Goal: Task Accomplishment & Management: Use online tool/utility

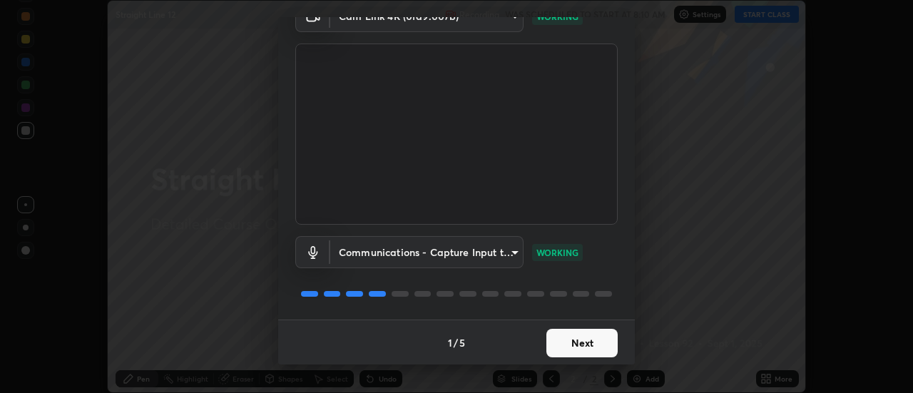
scroll to position [75, 0]
click at [582, 346] on button "Next" at bounding box center [581, 342] width 71 height 29
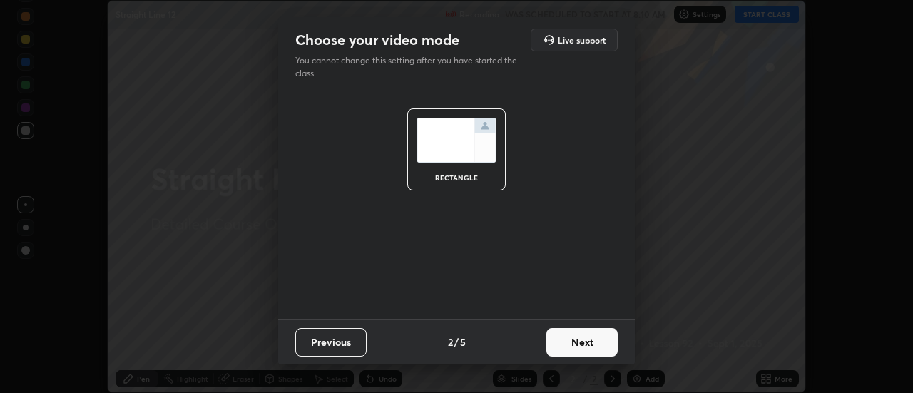
click at [592, 339] on button "Next" at bounding box center [581, 342] width 71 height 29
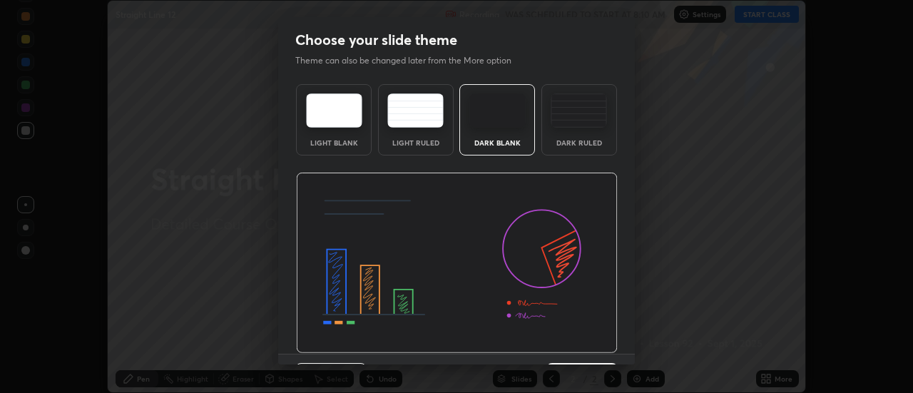
click at [598, 341] on img at bounding box center [457, 263] width 322 height 181
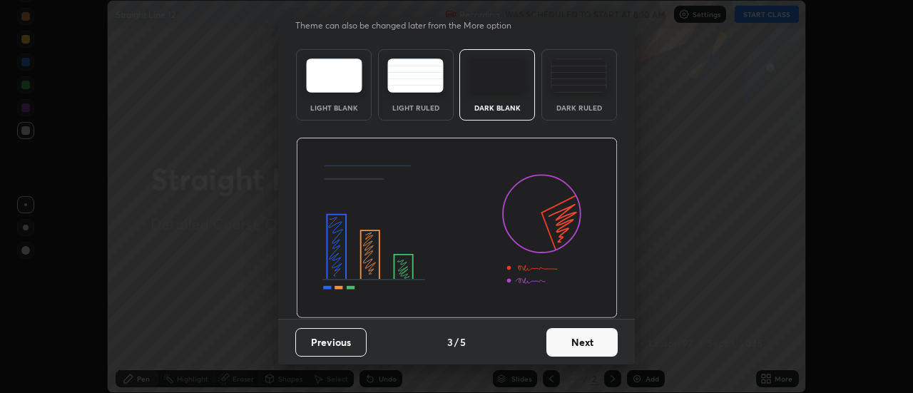
click at [588, 335] on button "Next" at bounding box center [581, 342] width 71 height 29
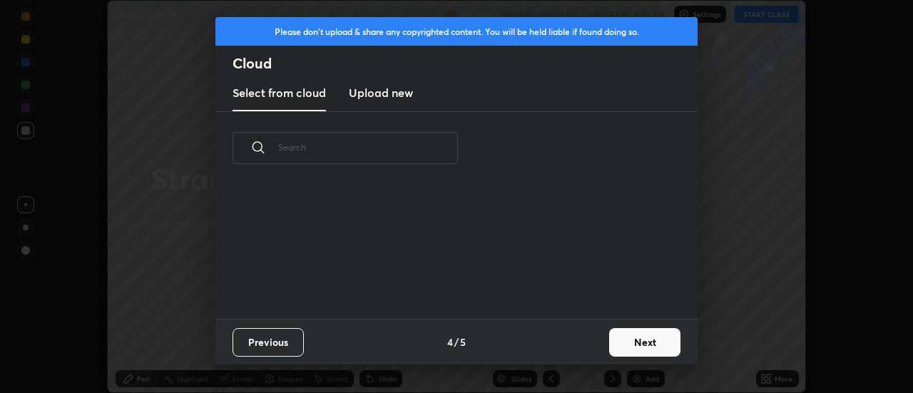
click at [625, 337] on button "Next" at bounding box center [644, 342] width 71 height 29
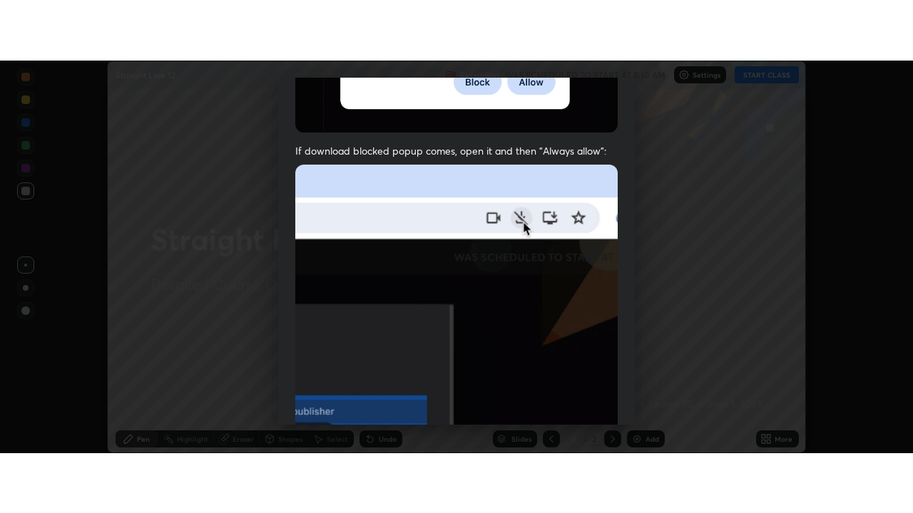
scroll to position [366, 0]
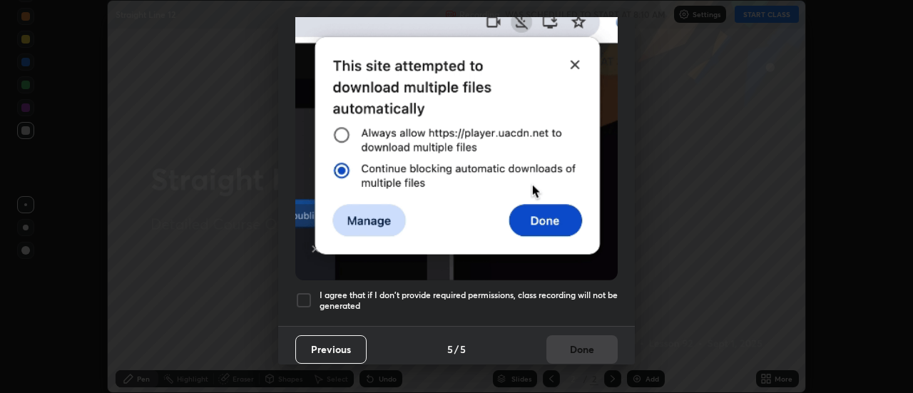
click at [312, 298] on div "I agree that if I don't provide required permissions, class recording will not …" at bounding box center [456, 300] width 322 height 17
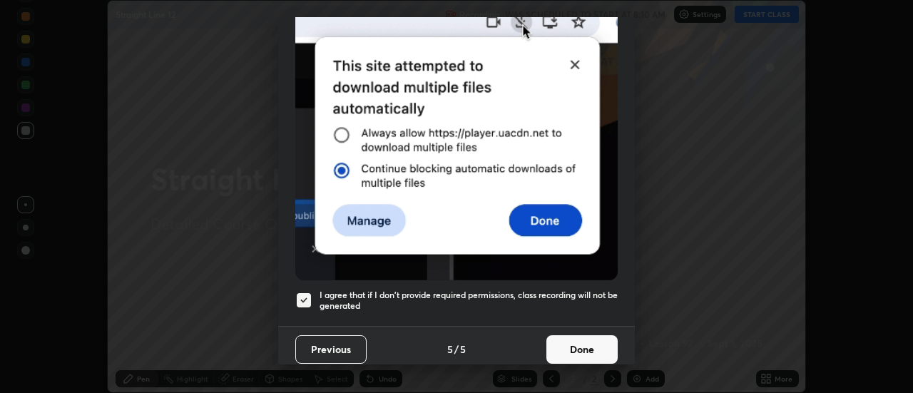
click at [558, 341] on button "Done" at bounding box center [581, 349] width 71 height 29
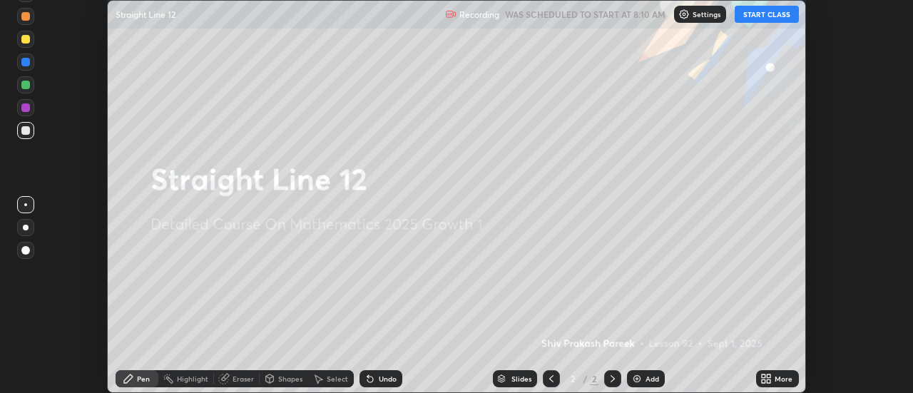
click at [754, 11] on button "START CLASS" at bounding box center [766, 14] width 64 height 17
click at [656, 371] on div "Add" at bounding box center [646, 378] width 38 height 17
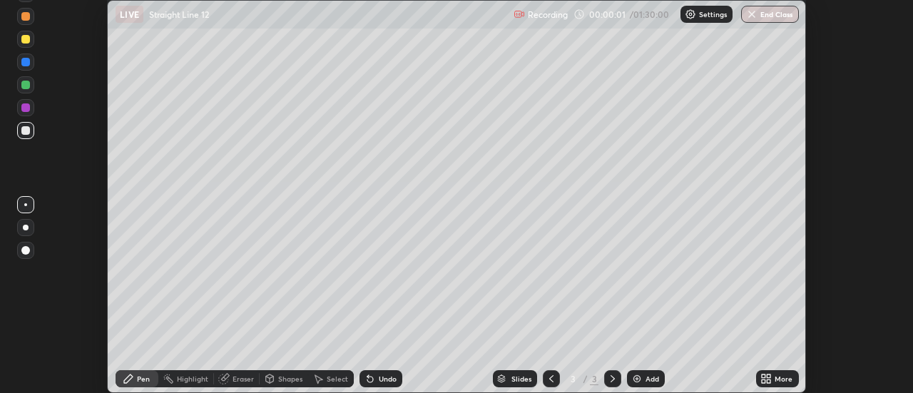
click at [767, 374] on icon at bounding box center [769, 376] width 4 height 4
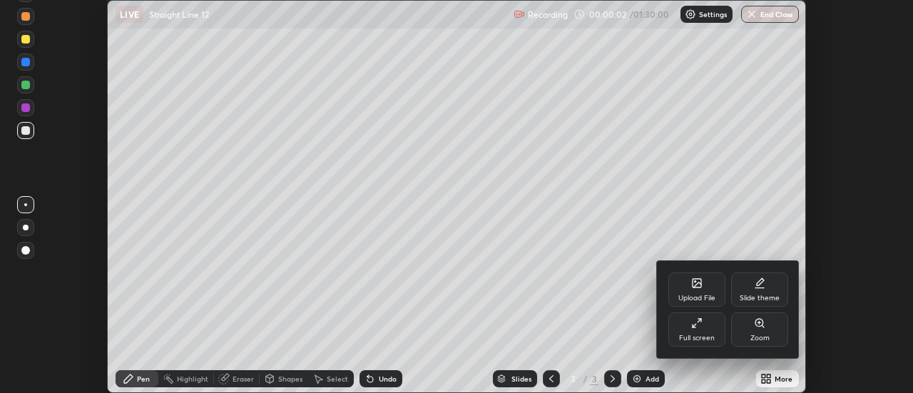
click at [689, 323] on div "Full screen" at bounding box center [696, 329] width 57 height 34
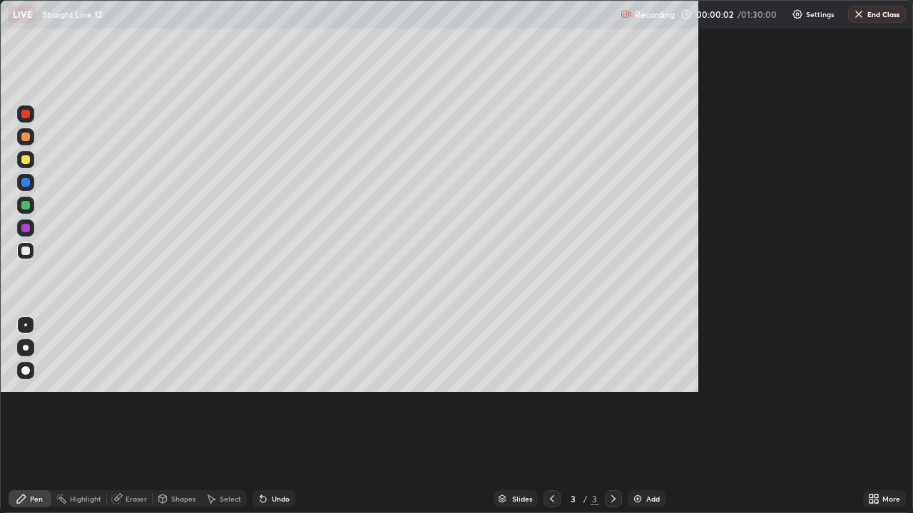
scroll to position [513, 913]
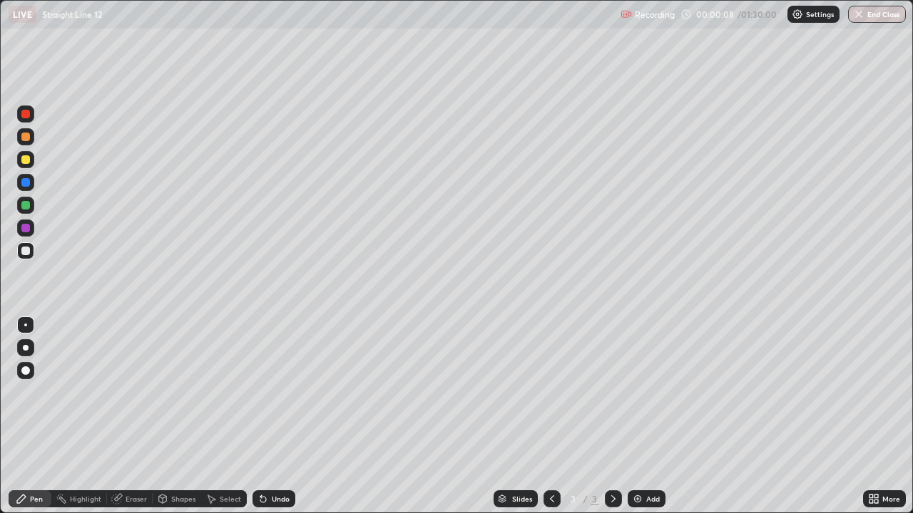
click at [875, 392] on icon at bounding box center [876, 502] width 4 height 4
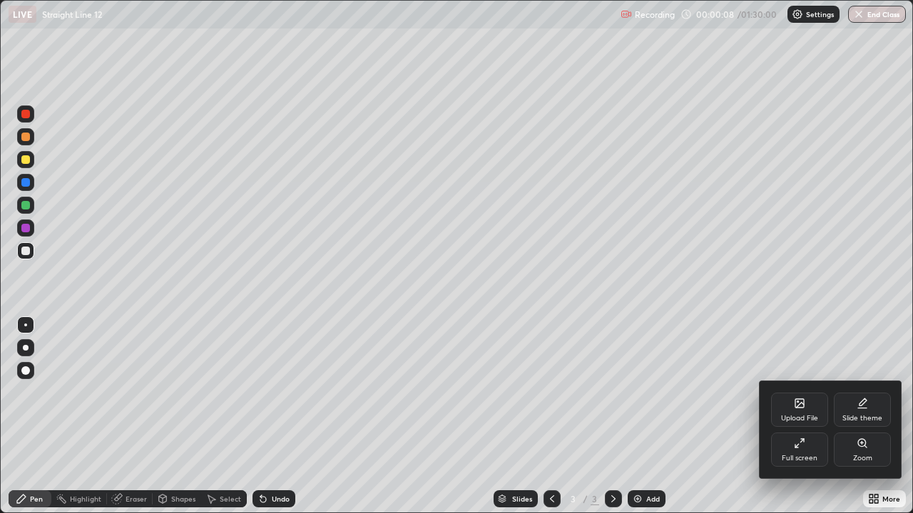
click at [853, 392] on div "Slide theme" at bounding box center [861, 410] width 57 height 34
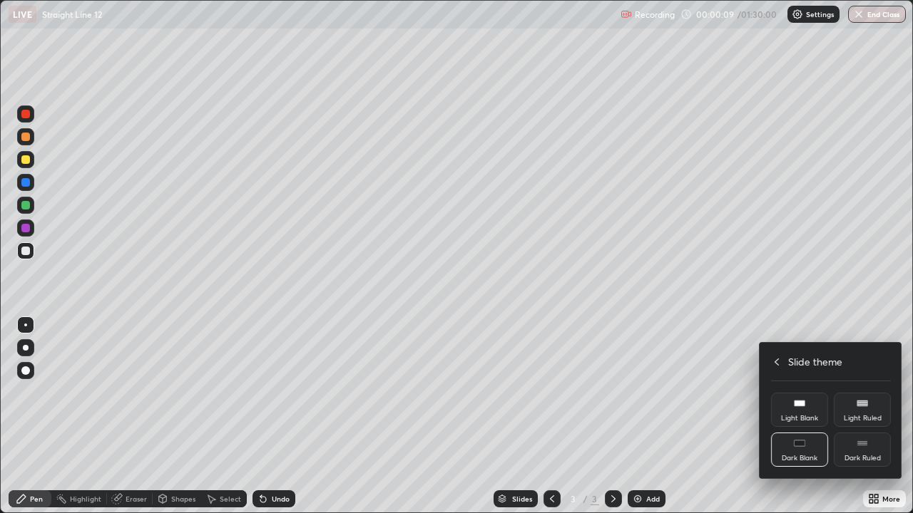
click at [853, 392] on div "Dark Ruled" at bounding box center [861, 450] width 57 height 34
click at [643, 392] on div at bounding box center [456, 256] width 913 height 513
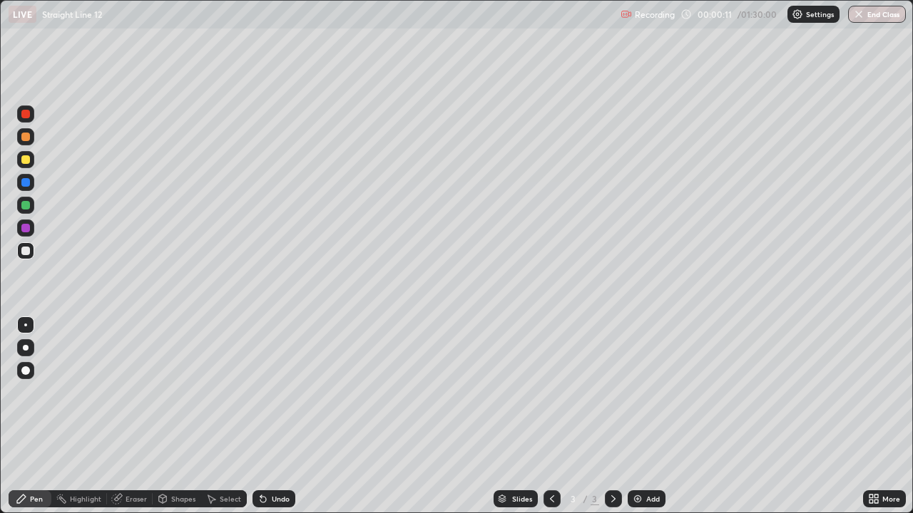
click at [652, 392] on div "Add" at bounding box center [653, 498] width 14 height 7
click at [27, 165] on div at bounding box center [25, 159] width 17 height 17
click at [275, 392] on div "Undo" at bounding box center [281, 498] width 18 height 7
click at [272, 392] on div "Undo" at bounding box center [281, 498] width 18 height 7
click at [634, 392] on img at bounding box center [637, 498] width 11 height 11
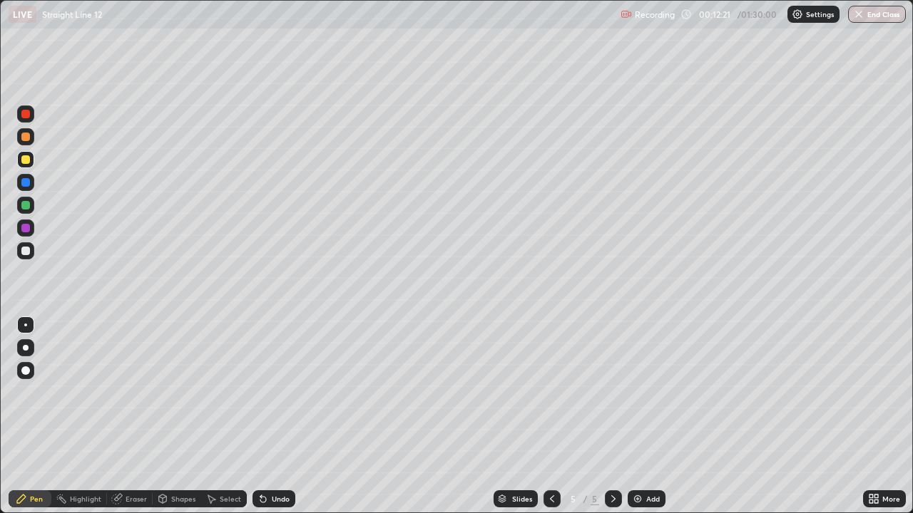
click at [26, 207] on div at bounding box center [25, 205] width 9 height 9
click at [269, 392] on div "Undo" at bounding box center [273, 498] width 43 height 17
click at [272, 392] on div "Undo" at bounding box center [281, 498] width 18 height 7
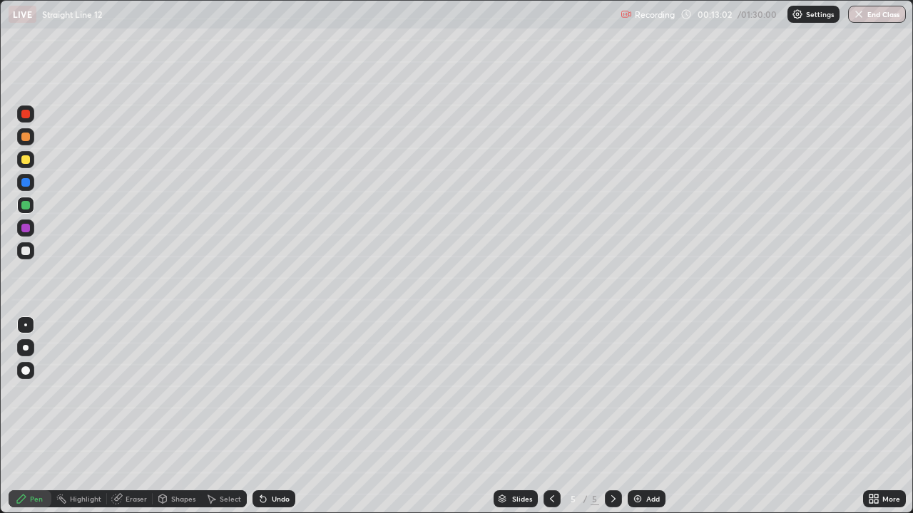
click at [266, 392] on icon at bounding box center [262, 498] width 11 height 11
click at [267, 392] on div "Undo" at bounding box center [273, 498] width 43 height 17
click at [634, 392] on div "Add" at bounding box center [646, 498] width 38 height 17
click at [26, 159] on div at bounding box center [25, 159] width 9 height 9
click at [26, 206] on div at bounding box center [25, 205] width 9 height 9
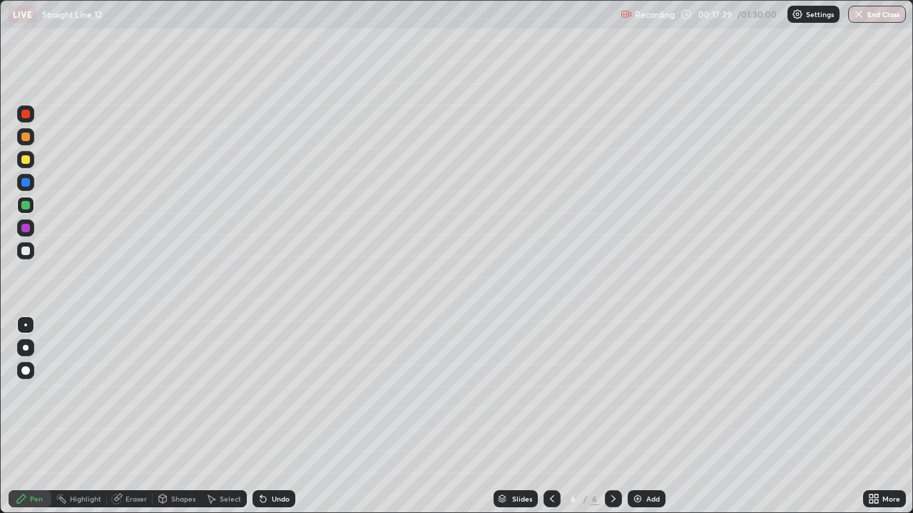
click at [27, 252] on div at bounding box center [25, 251] width 9 height 9
click at [272, 392] on div "Undo" at bounding box center [273, 498] width 43 height 17
click at [277, 392] on div "Undo" at bounding box center [281, 498] width 18 height 7
click at [25, 209] on div at bounding box center [25, 205] width 9 height 9
click at [722, 392] on div "Slides 6 / 6 Add" at bounding box center [578, 499] width 567 height 29
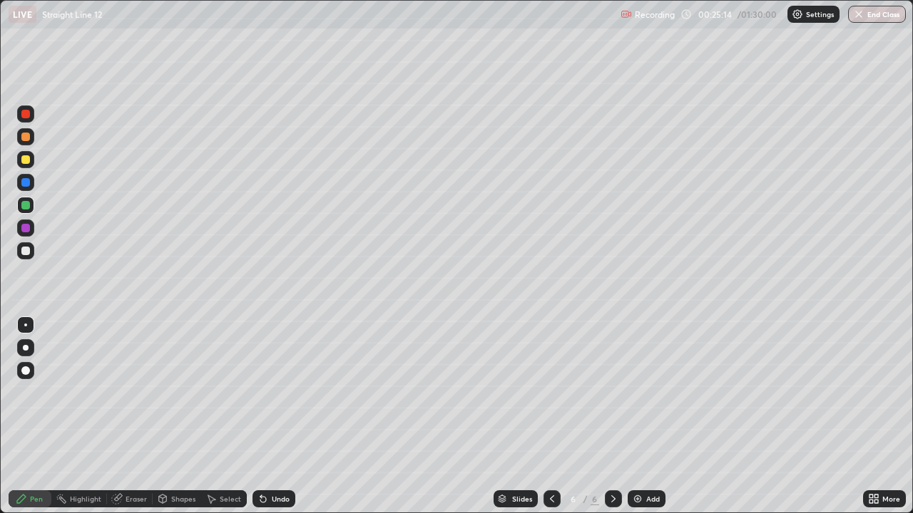
click at [765, 392] on div "Slides 6 / 6 Add" at bounding box center [578, 499] width 567 height 29
click at [769, 392] on div "Slides 6 / 6 Add" at bounding box center [578, 499] width 567 height 29
click at [651, 392] on div "Add" at bounding box center [653, 498] width 14 height 7
click at [26, 230] on div at bounding box center [25, 228] width 9 height 9
click at [281, 392] on div "Undo" at bounding box center [281, 498] width 18 height 7
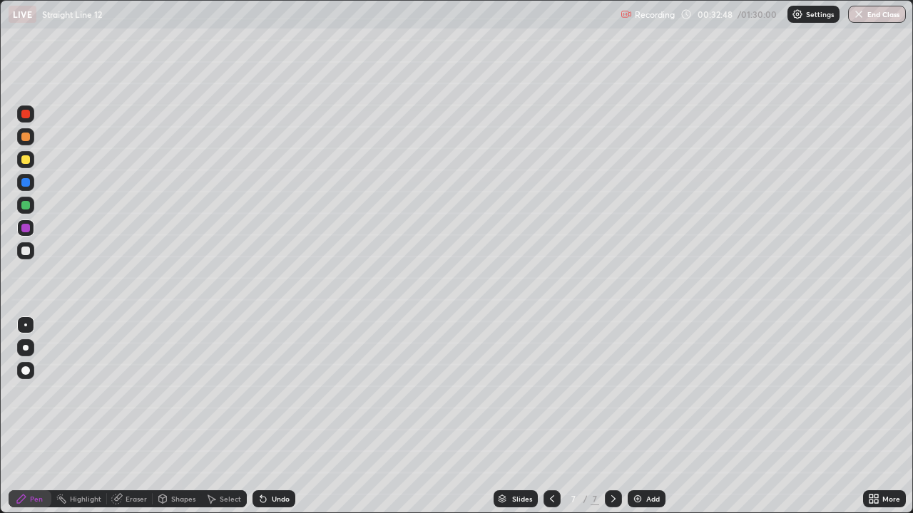
click at [646, 392] on div "Add" at bounding box center [653, 498] width 14 height 7
click at [283, 392] on div "Undo" at bounding box center [273, 498] width 43 height 17
click at [280, 392] on div "Undo" at bounding box center [273, 498] width 43 height 17
click at [277, 392] on div "Undo" at bounding box center [273, 498] width 43 height 17
click at [277, 392] on div "Undo" at bounding box center [281, 498] width 18 height 7
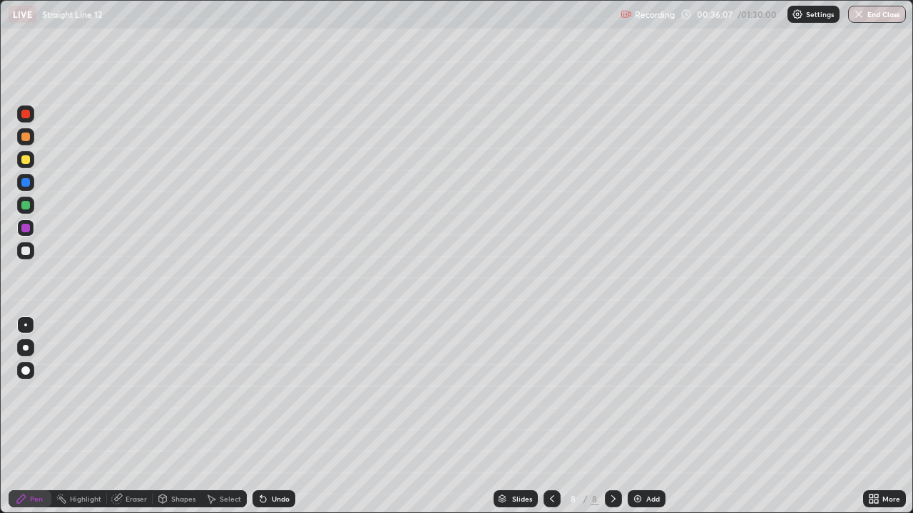
click at [24, 252] on div at bounding box center [25, 251] width 9 height 9
click at [176, 392] on div "Shapes" at bounding box center [183, 498] width 24 height 7
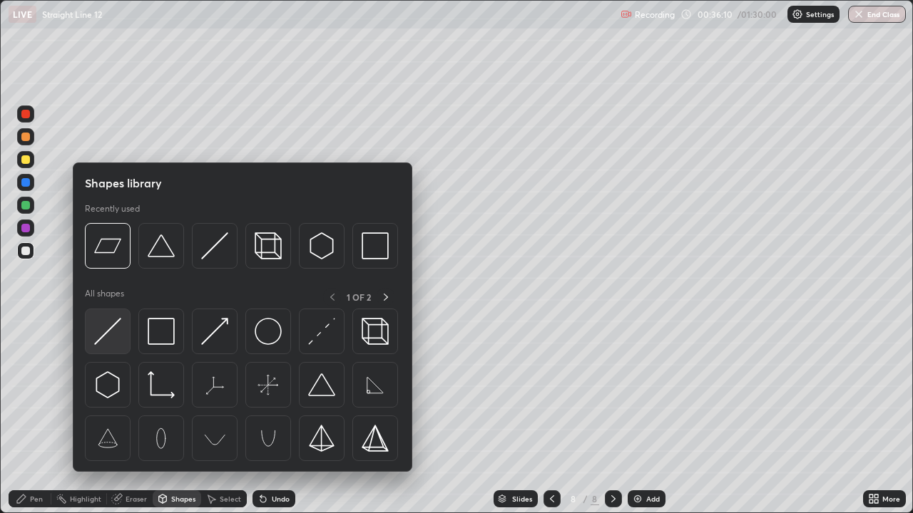
click at [111, 336] on img at bounding box center [107, 331] width 27 height 27
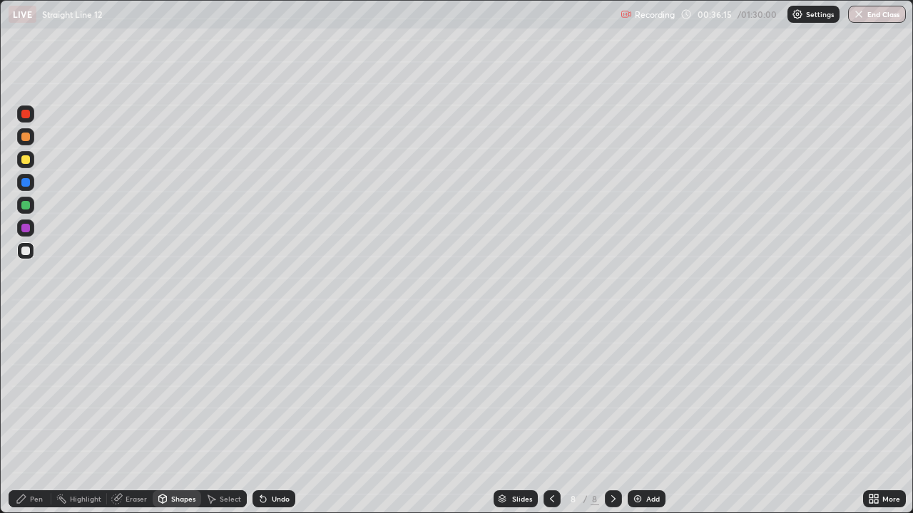
click at [30, 392] on div "Pen" at bounding box center [36, 498] width 13 height 7
click at [26, 205] on div at bounding box center [25, 205] width 9 height 9
click at [29, 250] on div at bounding box center [25, 251] width 9 height 9
click at [274, 392] on div "Undo" at bounding box center [281, 498] width 18 height 7
click at [26, 206] on div at bounding box center [25, 205] width 9 height 9
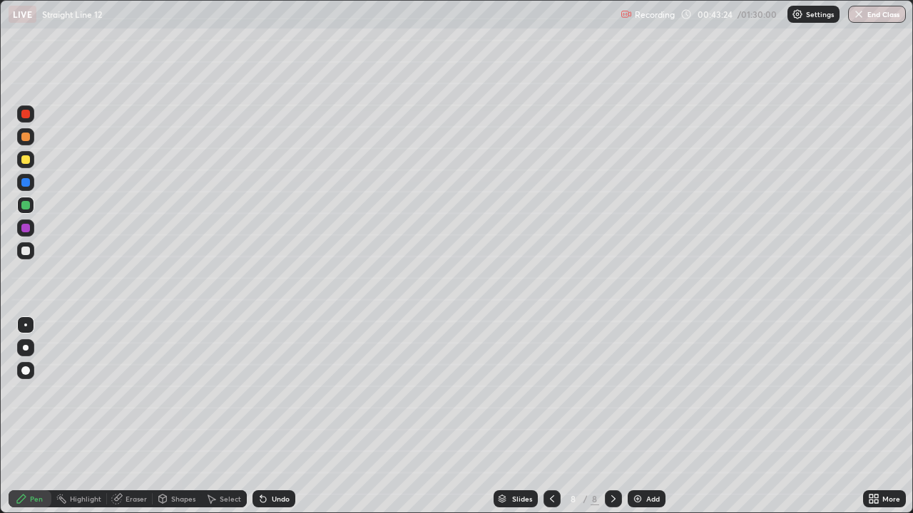
click at [817, 392] on div "Slides 8 / 8 Add" at bounding box center [578, 499] width 567 height 29
click at [646, 392] on div "Add" at bounding box center [653, 498] width 14 height 7
click at [24, 252] on div at bounding box center [25, 251] width 9 height 9
click at [171, 392] on div "Shapes" at bounding box center [183, 498] width 24 height 7
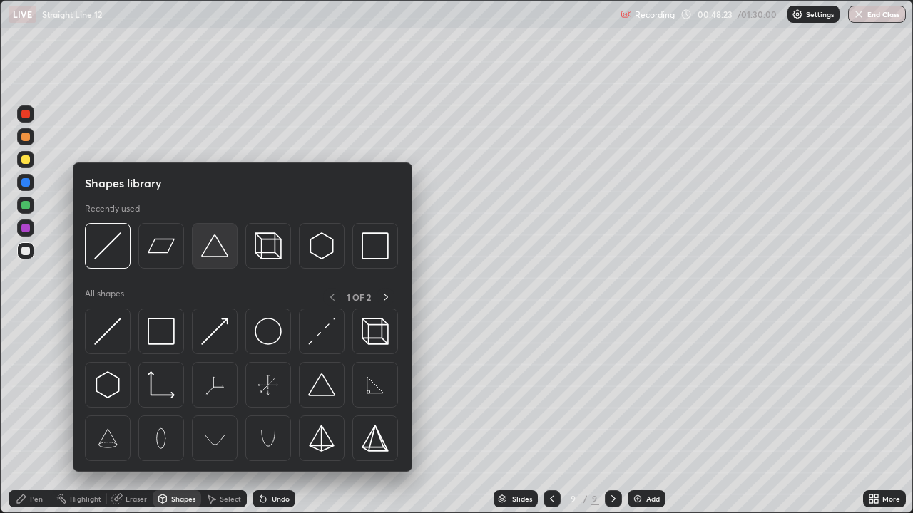
click at [217, 262] on div at bounding box center [215, 246] width 46 height 46
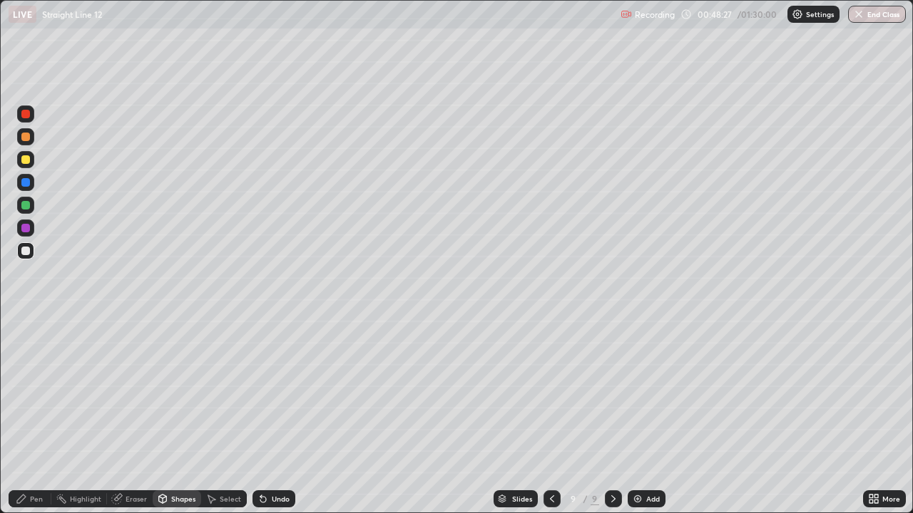
click at [34, 392] on div "Pen" at bounding box center [36, 498] width 13 height 7
click at [24, 253] on div at bounding box center [25, 251] width 9 height 9
click at [27, 185] on div at bounding box center [25, 182] width 9 height 9
click at [24, 202] on div at bounding box center [25, 205] width 9 height 9
click at [25, 166] on div at bounding box center [25, 159] width 17 height 17
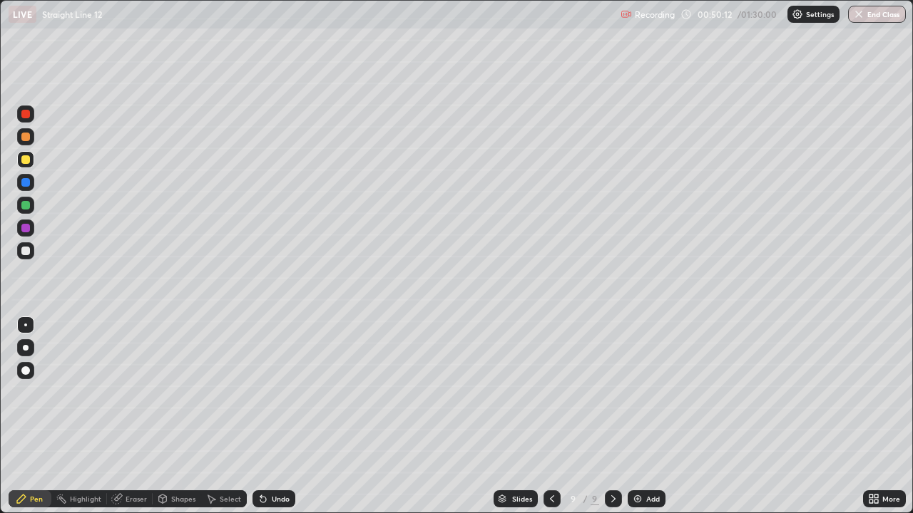
click at [277, 392] on div "Undo" at bounding box center [273, 498] width 43 height 17
click at [274, 392] on div "Undo" at bounding box center [273, 498] width 43 height 17
click at [286, 392] on div "Undo" at bounding box center [273, 498] width 43 height 17
click at [26, 251] on div at bounding box center [25, 251] width 9 height 9
click at [647, 392] on div "Add" at bounding box center [653, 498] width 14 height 7
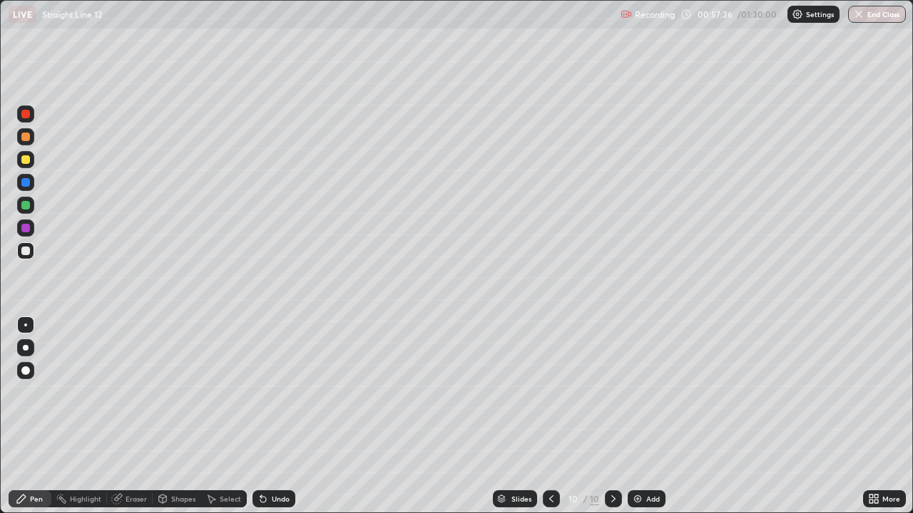
click at [24, 207] on div at bounding box center [25, 205] width 9 height 9
click at [289, 392] on div "Undo" at bounding box center [273, 498] width 43 height 17
click at [28, 252] on div at bounding box center [25, 251] width 9 height 9
click at [276, 392] on div "Undo" at bounding box center [281, 498] width 18 height 7
click at [642, 392] on div "Add" at bounding box center [646, 498] width 38 height 17
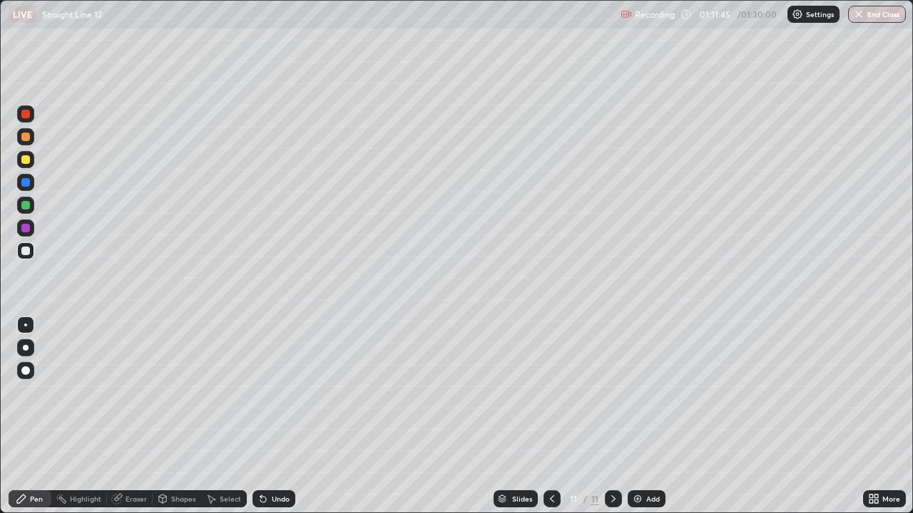
click at [26, 163] on div at bounding box center [25, 159] width 9 height 9
click at [274, 392] on div "Undo" at bounding box center [273, 498] width 43 height 17
click at [32, 257] on div at bounding box center [25, 250] width 17 height 17
click at [279, 392] on div "Undo" at bounding box center [281, 498] width 18 height 7
click at [274, 392] on div "Undo" at bounding box center [281, 498] width 18 height 7
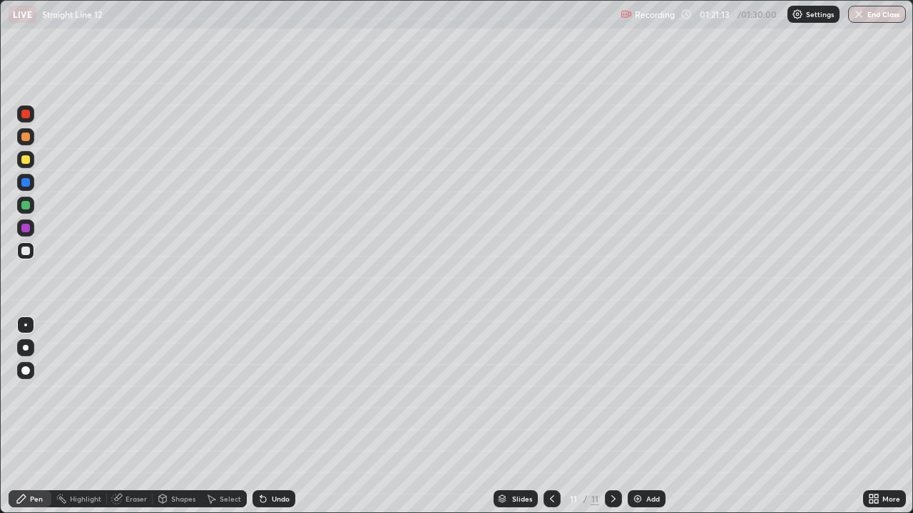
click at [277, 392] on div "Undo" at bounding box center [281, 498] width 18 height 7
click at [283, 392] on div "Undo" at bounding box center [273, 498] width 43 height 17
click at [287, 392] on div "Undo" at bounding box center [273, 498] width 43 height 17
click at [881, 14] on button "End Class" at bounding box center [877, 14] width 56 height 17
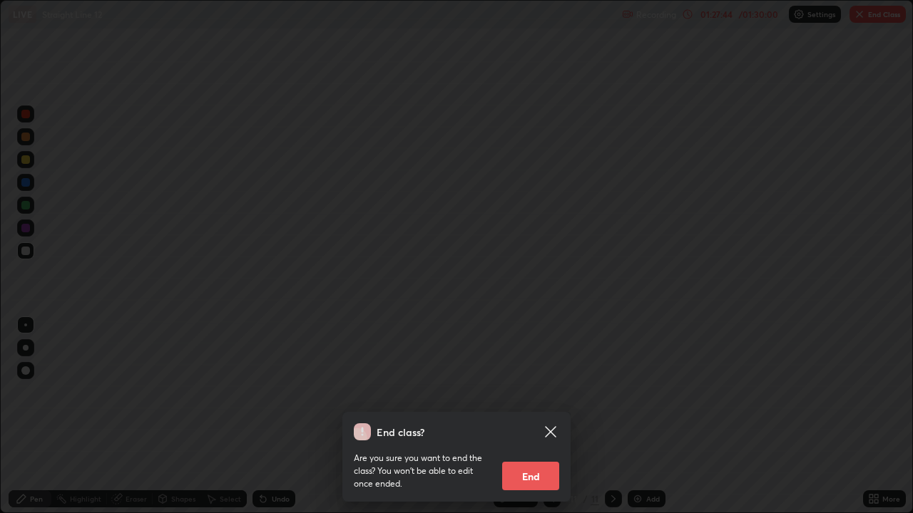
click at [543, 392] on button "End" at bounding box center [530, 476] width 57 height 29
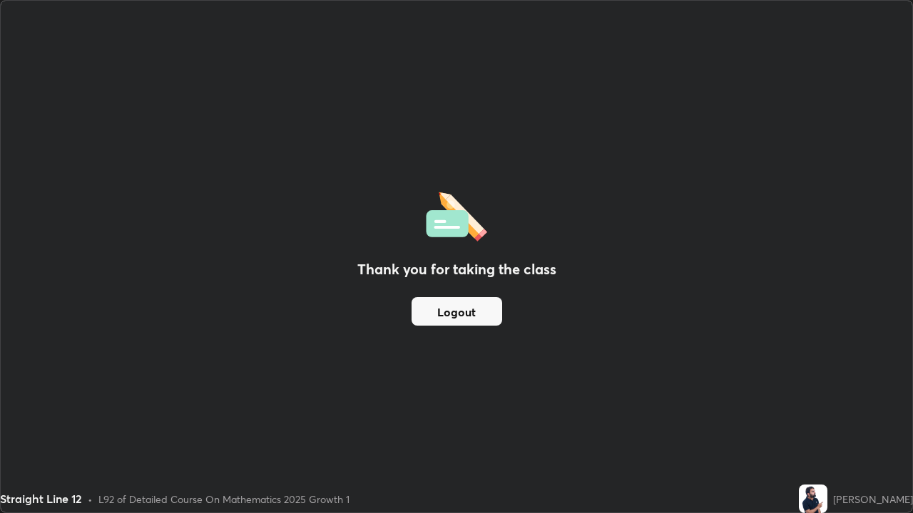
click at [484, 311] on button "Logout" at bounding box center [456, 311] width 91 height 29
